Goal: Communication & Community: Ask a question

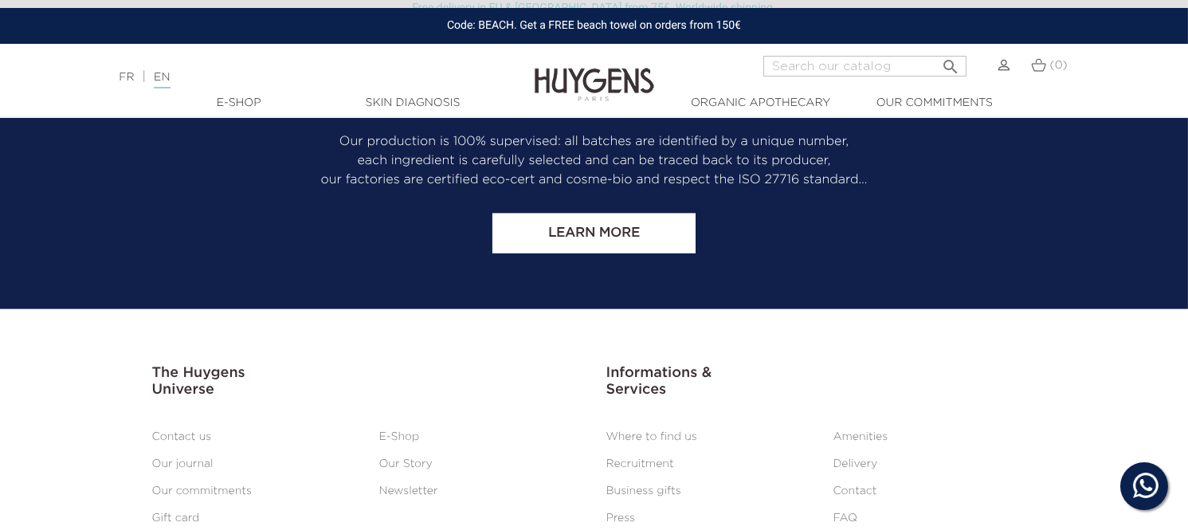
scroll to position [3708, 0]
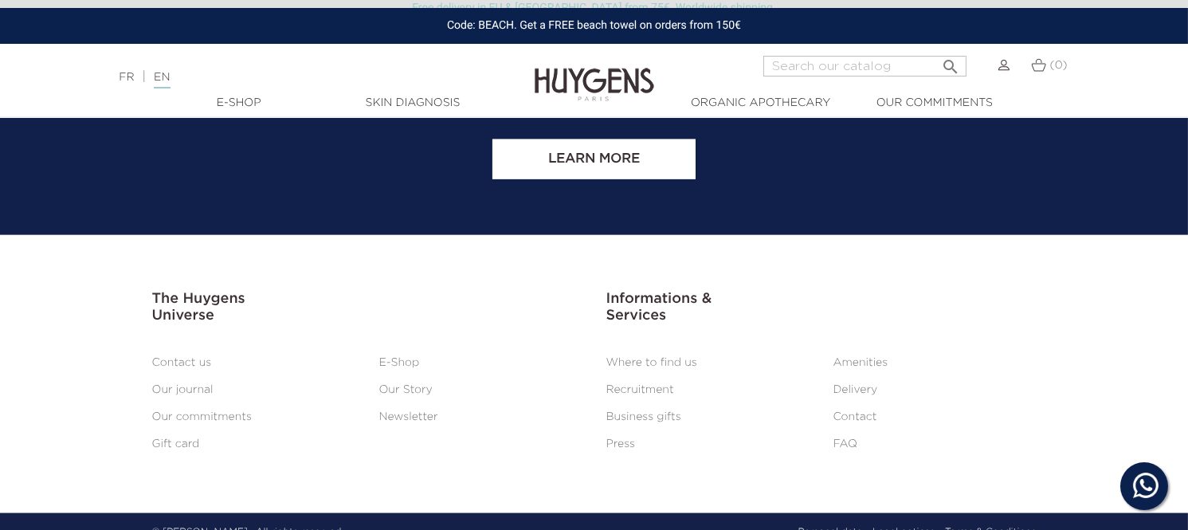
click at [842, 411] on link "Contact" at bounding box center [856, 416] width 44 height 11
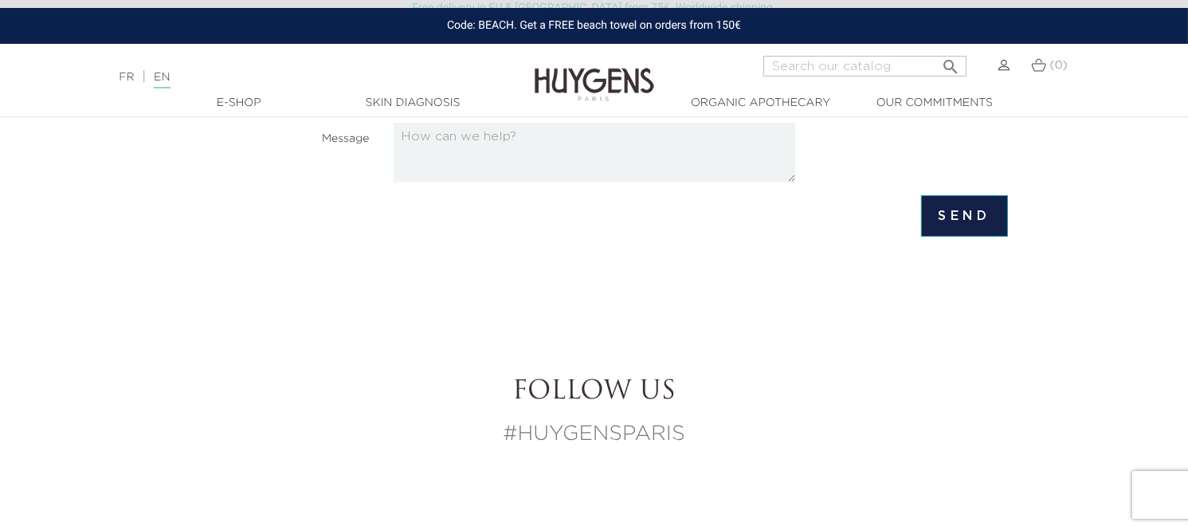
scroll to position [708, 0]
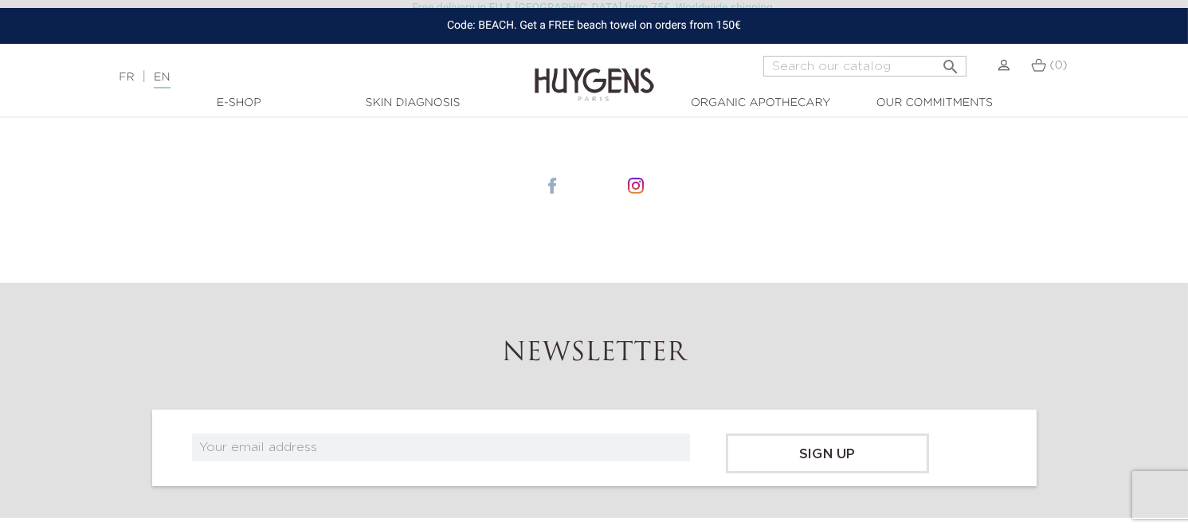
click at [560, 181] on li at bounding box center [552, 185] width 80 height 83
click at [560, 185] on li at bounding box center [552, 185] width 80 height 83
click at [553, 187] on img at bounding box center [552, 186] width 16 height 16
click at [576, 86] on img at bounding box center [595, 72] width 120 height 61
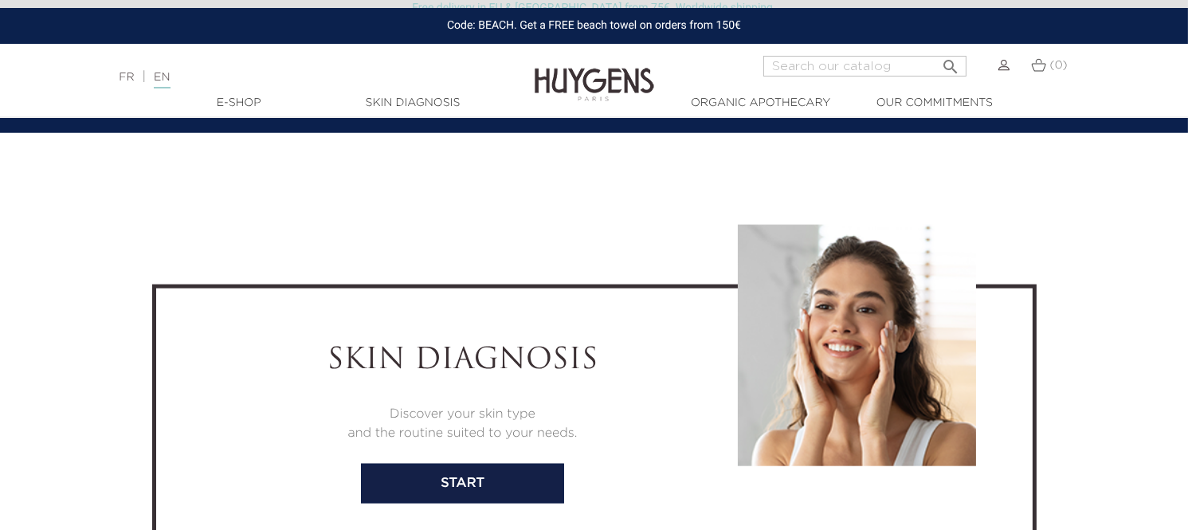
scroll to position [6722, 0]
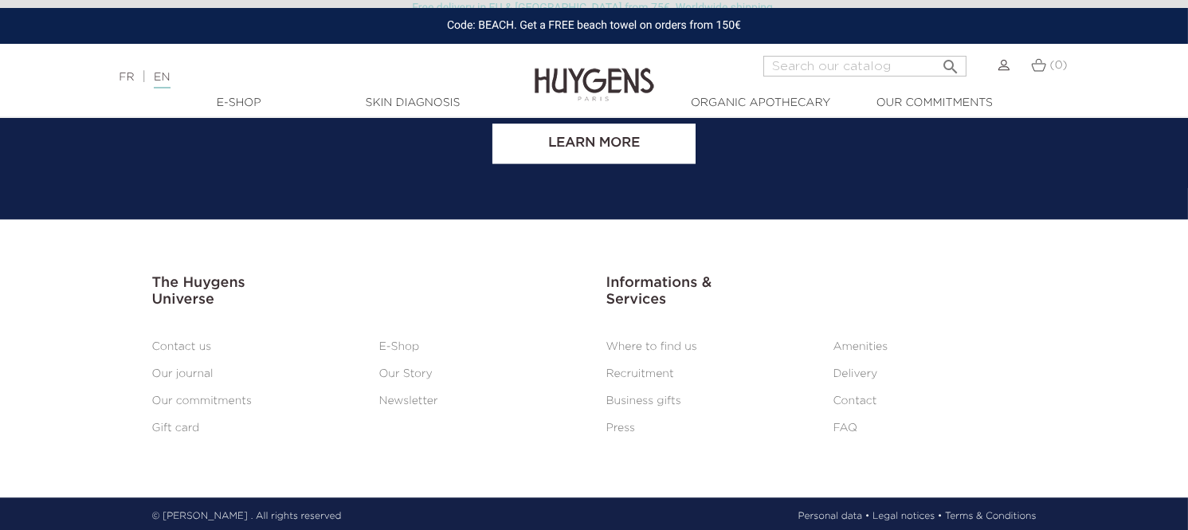
click at [854, 395] on link "Contact" at bounding box center [856, 400] width 44 height 11
click at [853, 396] on link "Contact" at bounding box center [856, 400] width 44 height 11
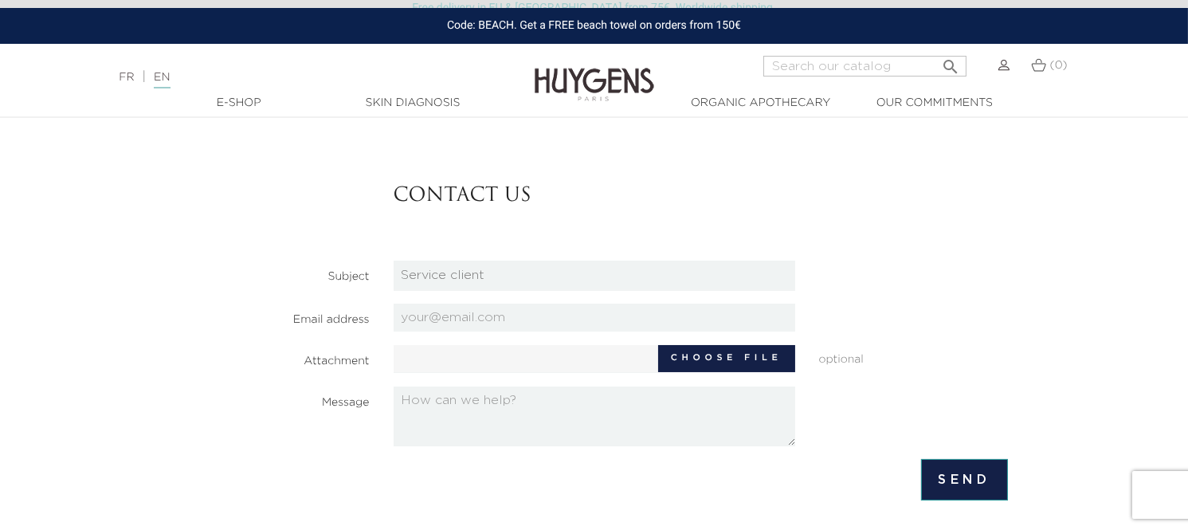
scroll to position [88, 0]
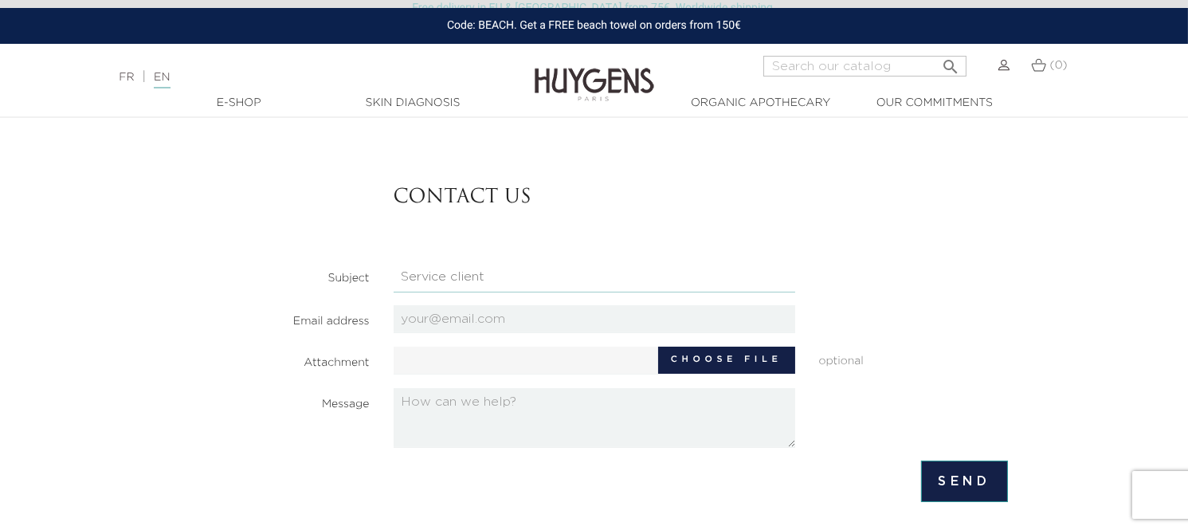
click at [527, 269] on select "HQ Job applications Partnerships Press Relations Retail Job Applications Servic…" at bounding box center [595, 277] width 402 height 30
click at [394, 262] on select "HQ Job applications Partnerships Press Relations Retail Job Applications Servic…" at bounding box center [595, 277] width 402 height 30
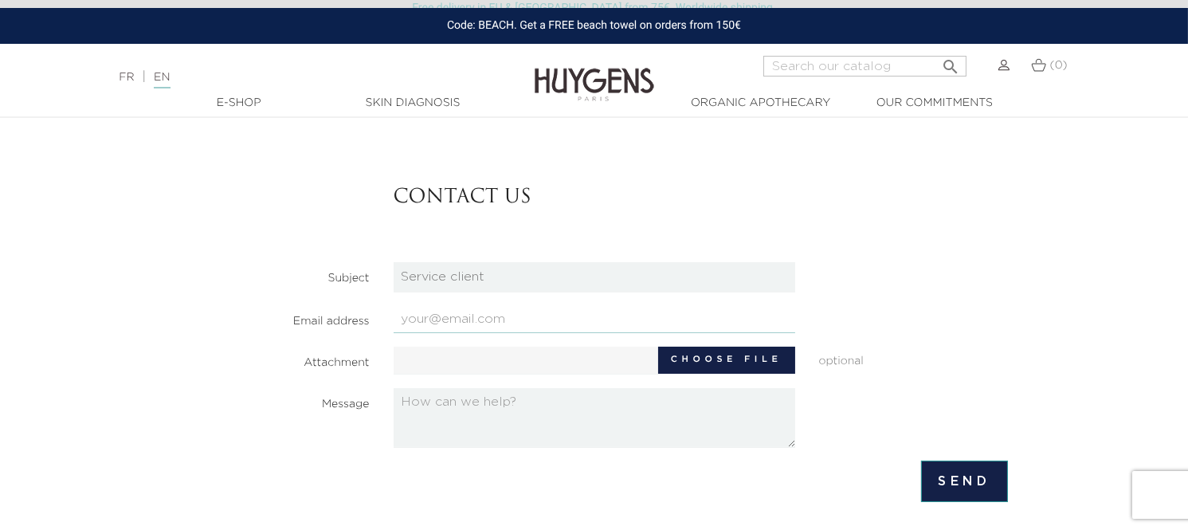
click at [464, 330] on input "email" at bounding box center [595, 319] width 402 height 28
type input "eleanor@blackbirdpackaging.co.uk"
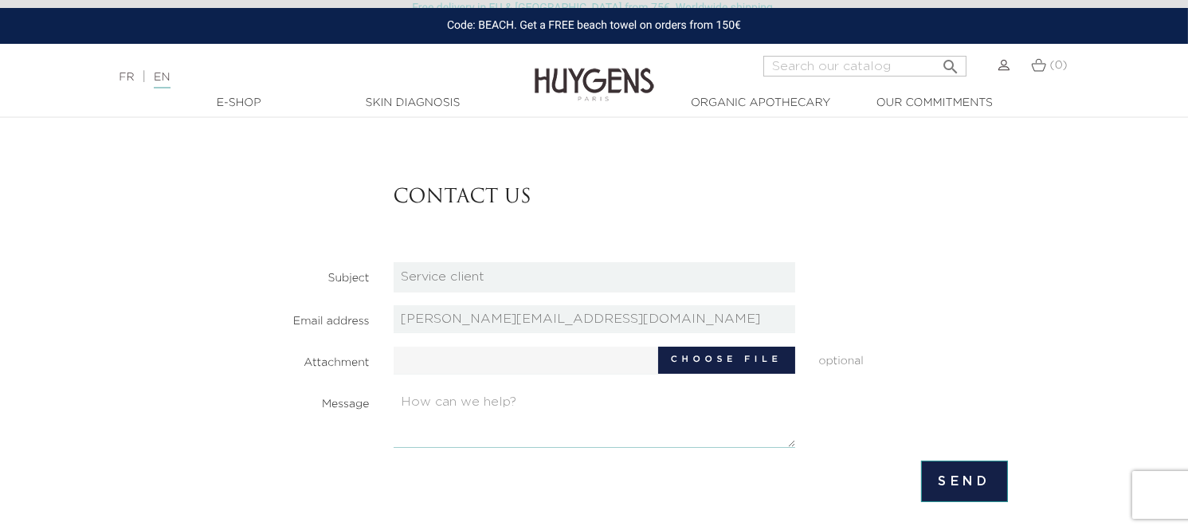
click at [500, 442] on textarea at bounding box center [595, 418] width 402 height 60
type textarea "Greeting, I hope you're doing well! I'm Eleanor from Blackbird Packaging UK. We…"
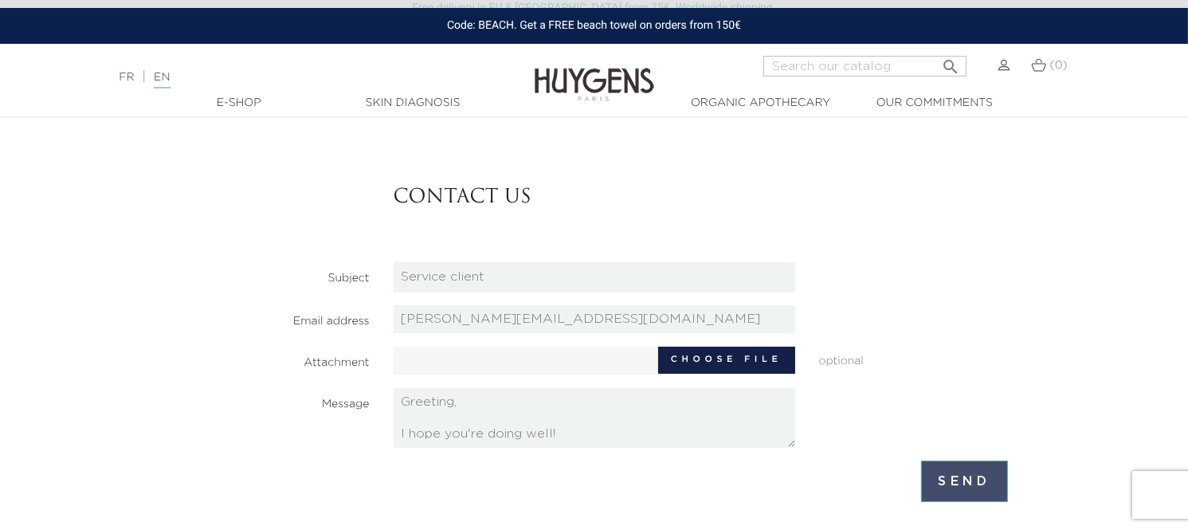
click at [994, 487] on input "Send" at bounding box center [964, 481] width 87 height 41
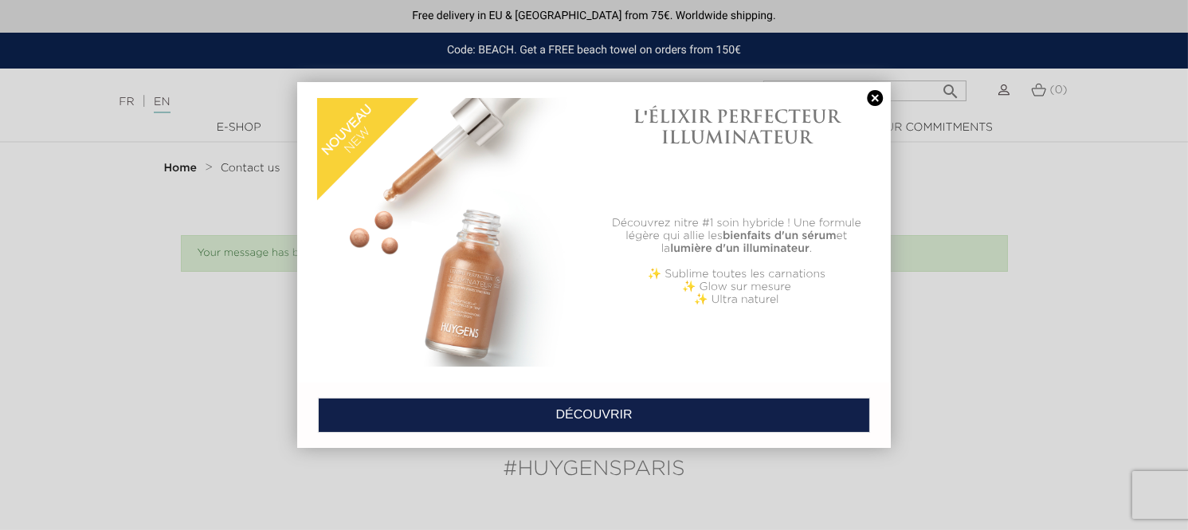
click at [873, 98] on link at bounding box center [875, 98] width 22 height 17
